Goal: Task Accomplishment & Management: Use online tool/utility

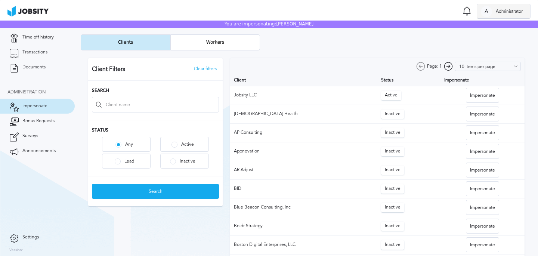
click at [485, 9] on div at bounding box center [486, 11] width 11 height 11
click at [491, 26] on li "Unimpersonate" at bounding box center [503, 26] width 54 height 15
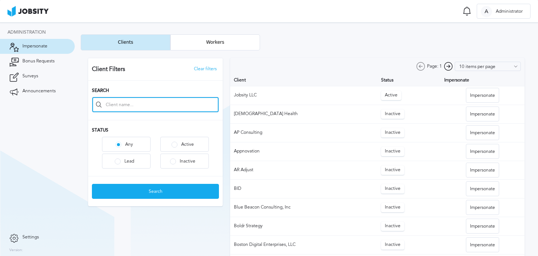
click at [136, 108] on input at bounding box center [155, 104] width 126 height 15
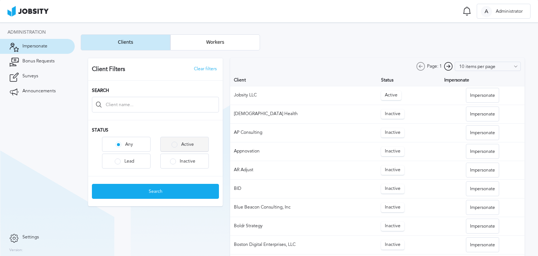
click at [178, 148] on div "Active" at bounding box center [185, 144] width 48 height 15
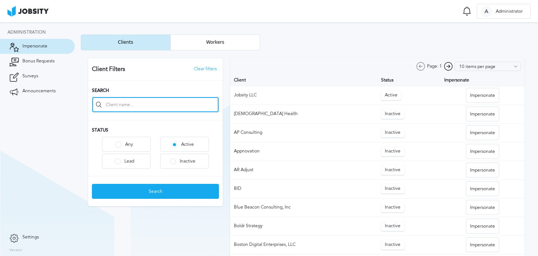
click at [140, 98] on input at bounding box center [155, 104] width 126 height 15
type input "j"
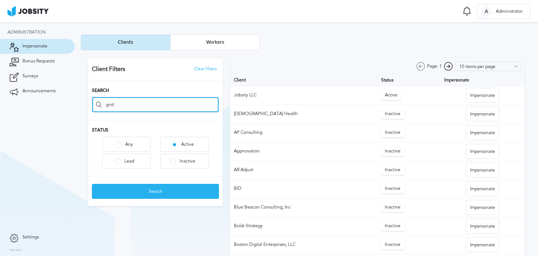
type input "grid"
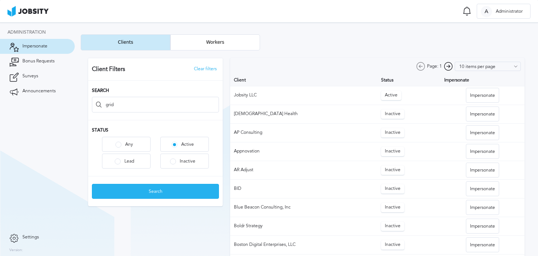
click at [149, 194] on div "Search" at bounding box center [155, 191] width 126 height 15
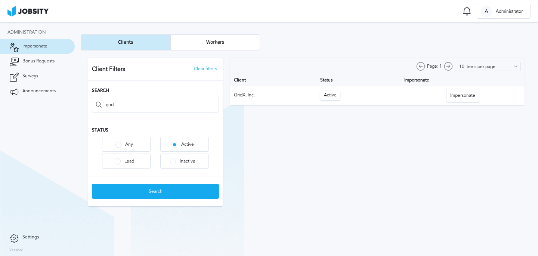
click at [452, 95] on div at bounding box center [306, 131] width 451 height 163
click at [452, 95] on div "Impersonate" at bounding box center [463, 95] width 33 height 15
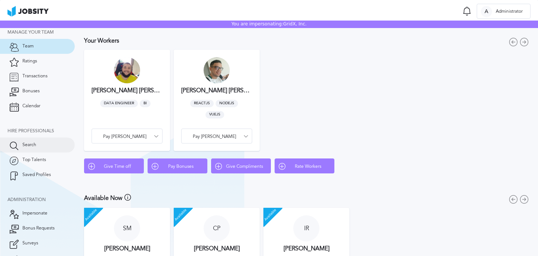
click at [39, 146] on link "Search" at bounding box center [37, 145] width 75 height 15
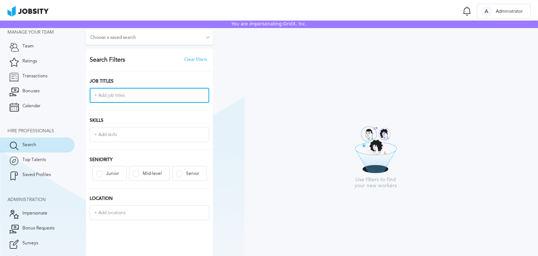
click at [141, 91] on input "+ Add job titles" at bounding box center [149, 95] width 118 height 13
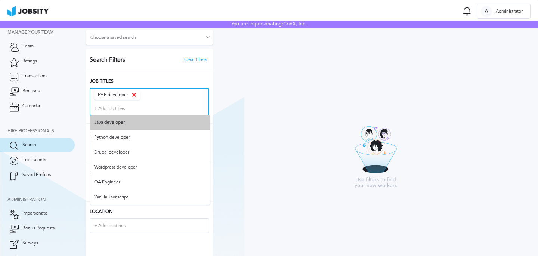
click at [127, 110] on div "+ Add job titles Java developer Python developer Drupal developer Wordpress dev…" at bounding box center [149, 108] width 118 height 13
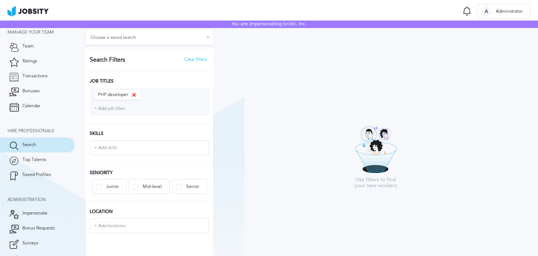
click at [142, 84] on div "Job Titles PHP developer + Add job titles" at bounding box center [149, 97] width 127 height 52
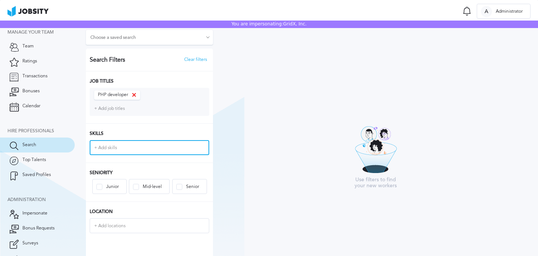
click at [116, 147] on input "+ Add skills" at bounding box center [149, 147] width 118 height 13
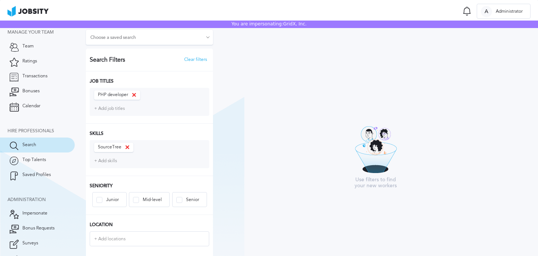
click at [170, 136] on h3 "Skills" at bounding box center [150, 133] width 120 height 5
click at [191, 204] on div "Senior" at bounding box center [190, 199] width 34 height 15
click at [146, 225] on h3 "Location" at bounding box center [150, 224] width 120 height 5
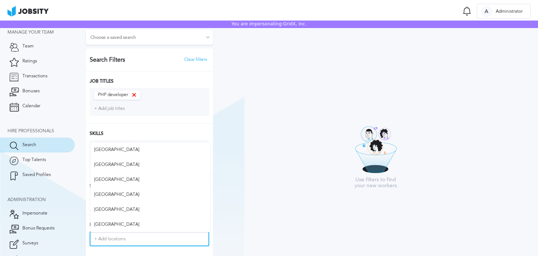
click at [146, 232] on input "+ Add locations" at bounding box center [149, 238] width 118 height 13
click at [170, 252] on div "Location [GEOGRAPHIC_DATA] + Add locations [GEOGRAPHIC_DATA] [GEOGRAPHIC_DATA] …" at bounding box center [149, 241] width 127 height 52
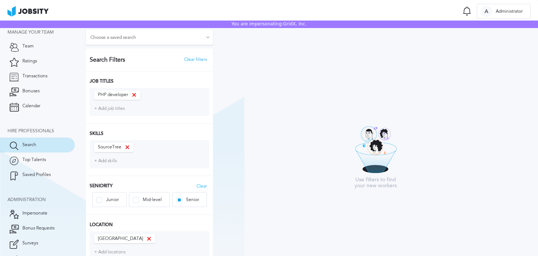
click at [215, 216] on aside "FS test Search Filters Clear filters Job Titles PHP developer + Add job titles …" at bounding box center [149, 159] width 135 height 266
click at [493, 4] on div "A Administrator" at bounding box center [503, 11] width 53 height 15
click at [491, 27] on li "Unimpersonate" at bounding box center [503, 26] width 54 height 15
